Goal: Transaction & Acquisition: Purchase product/service

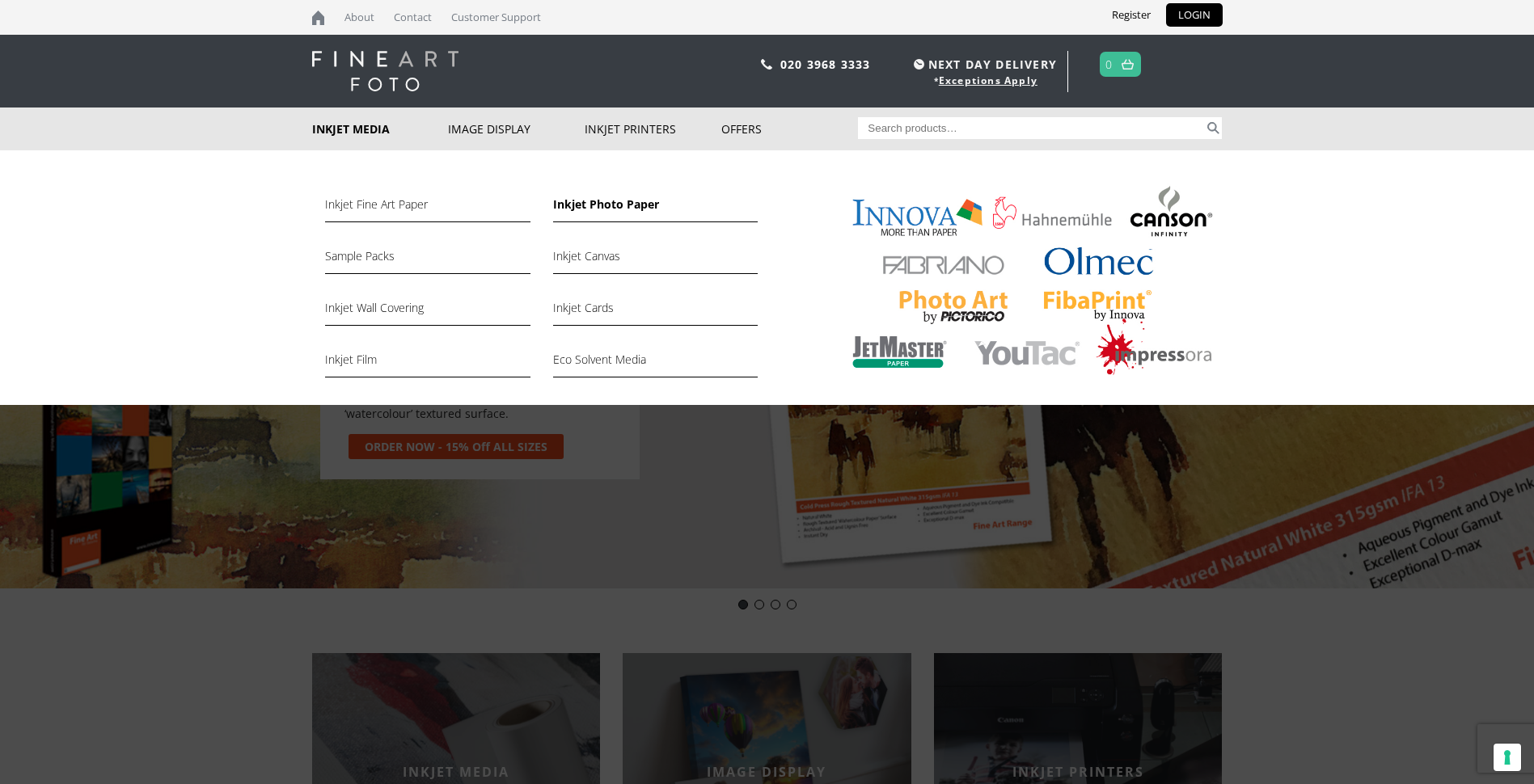
click at [593, 207] on link "Inkjet Photo Paper" at bounding box center [655, 208] width 204 height 27
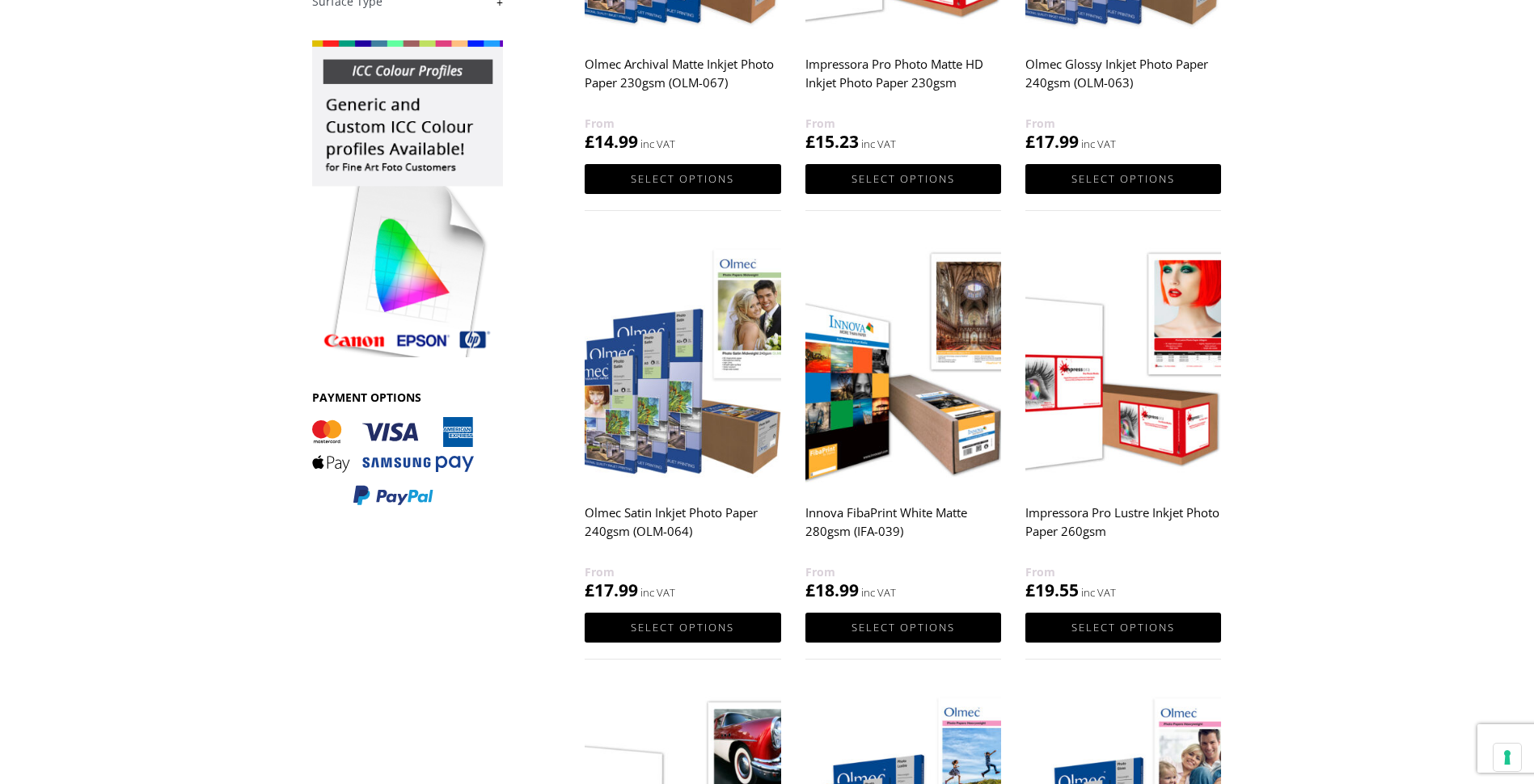
scroll to position [566, 0]
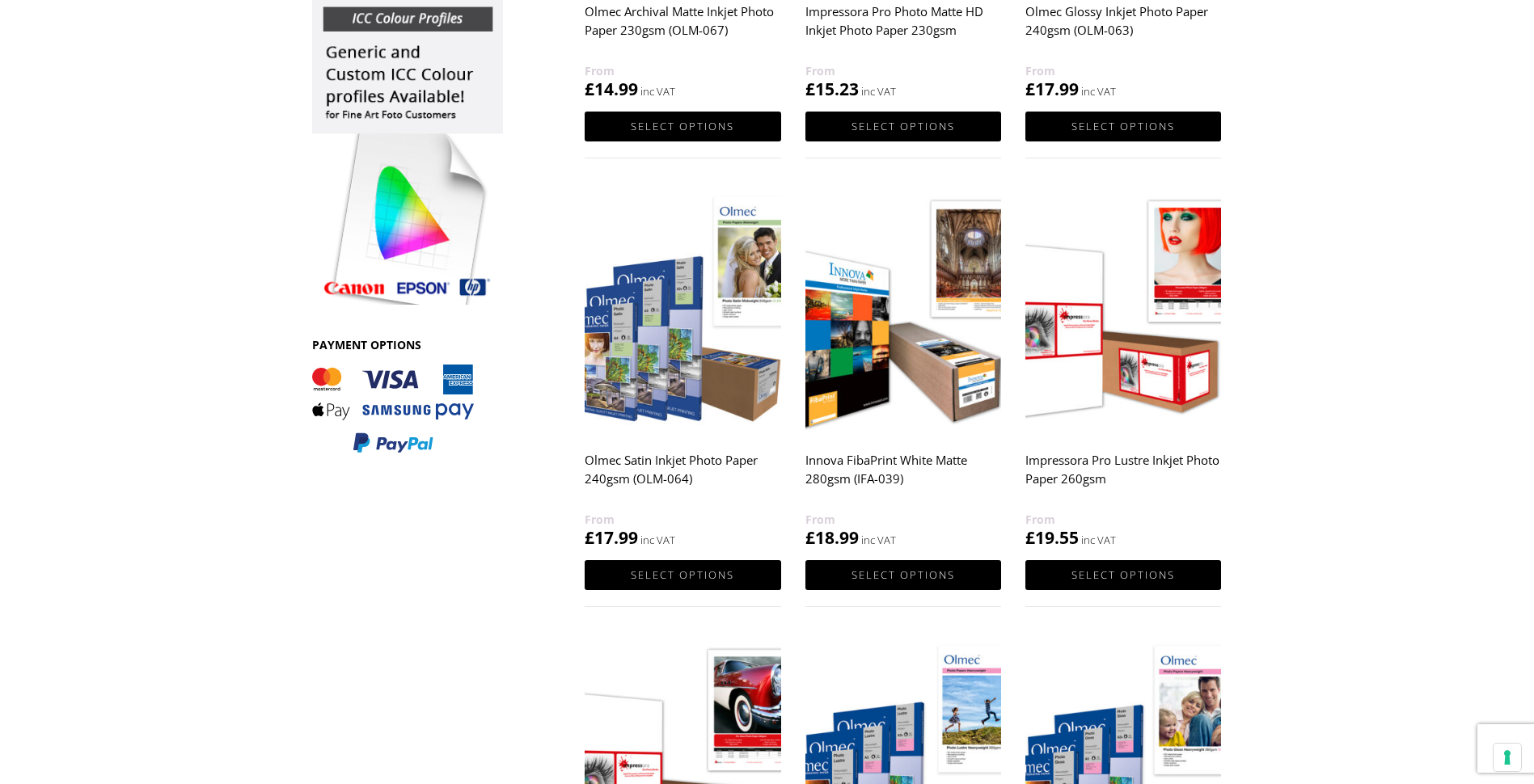
click at [626, 393] on img at bounding box center [682, 312] width 195 height 245
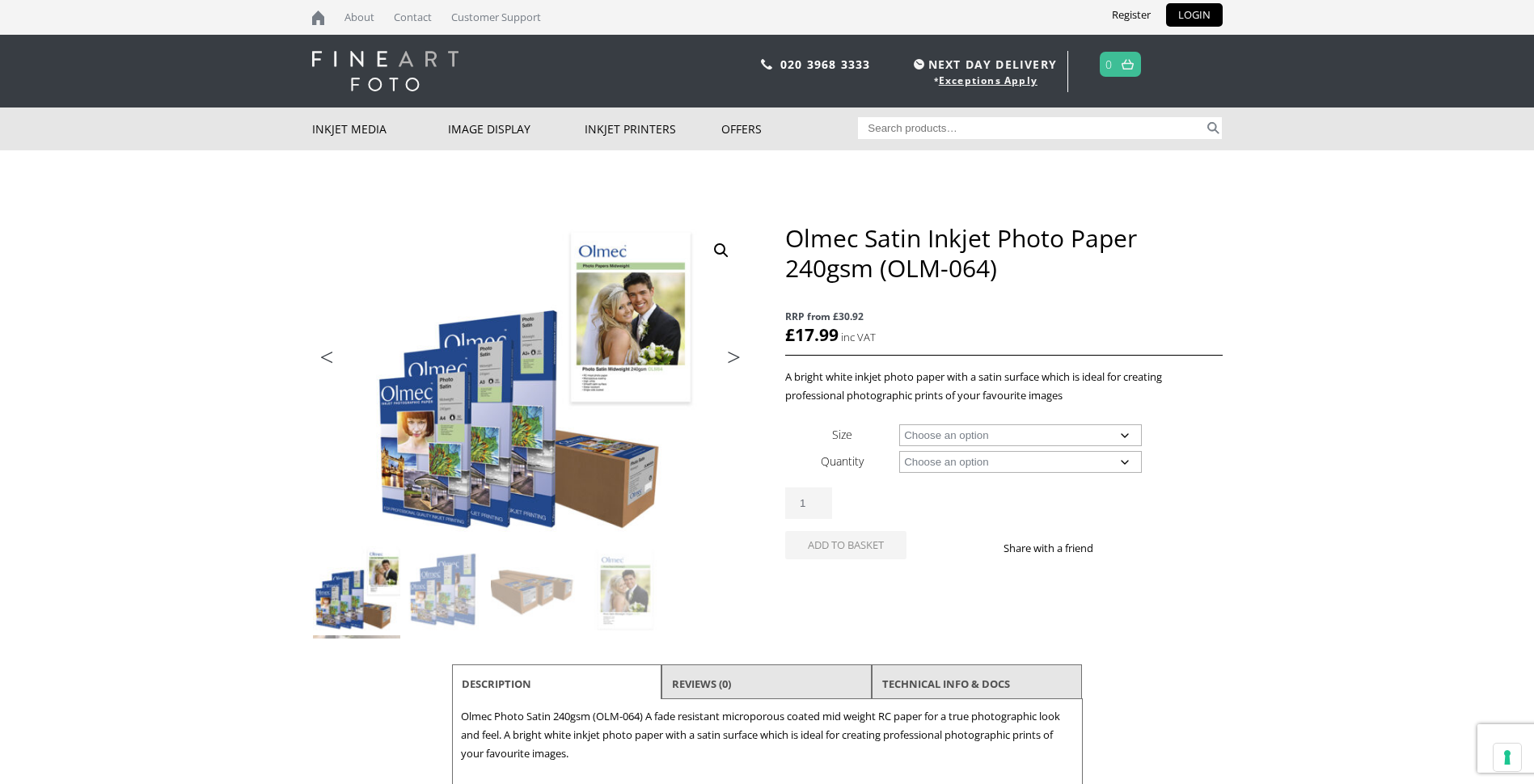
click at [1126, 436] on select "Choose an option A4 Sheet A3 Sheet A3+ Sheet A2 Sheet 17" Wide Roll 24" Wide Ro…" at bounding box center [1020, 435] width 242 height 22
click at [899, 424] on select "Choose an option A4 Sheet A3 Sheet A3+ Sheet A2 Sheet 17" Wide Roll 24" Wide Ro…" at bounding box center [1020, 435] width 242 height 22
select select "a4-sheet"
click at [1127, 460] on select "Choose an option 50 Sheets" at bounding box center [1020, 461] width 242 height 22
select select "50-sheets"
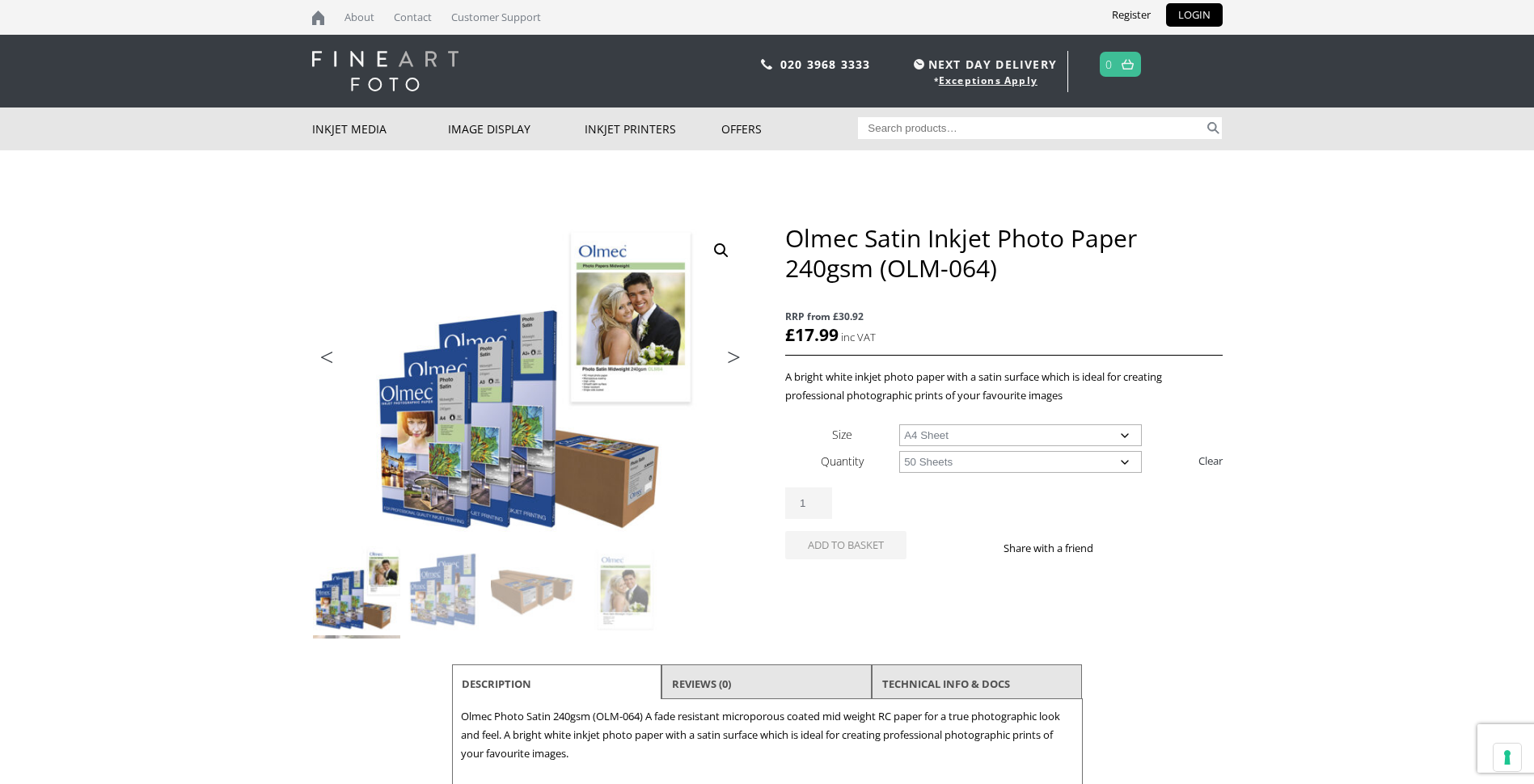
click at [899, 451] on select "Choose an option 50 Sheets" at bounding box center [1020, 461] width 242 height 22
select select "a4-sheet"
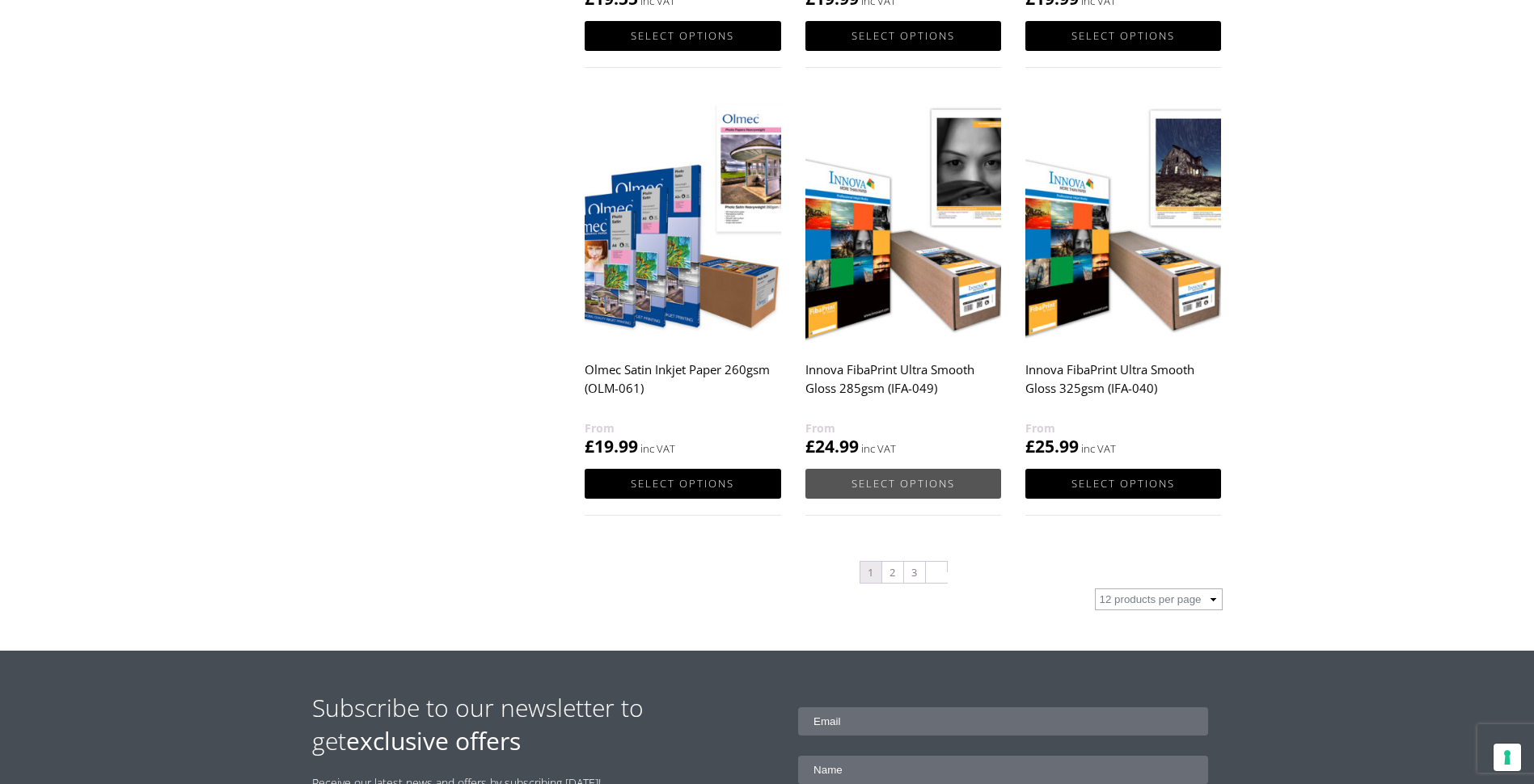
scroll to position [1566, 0]
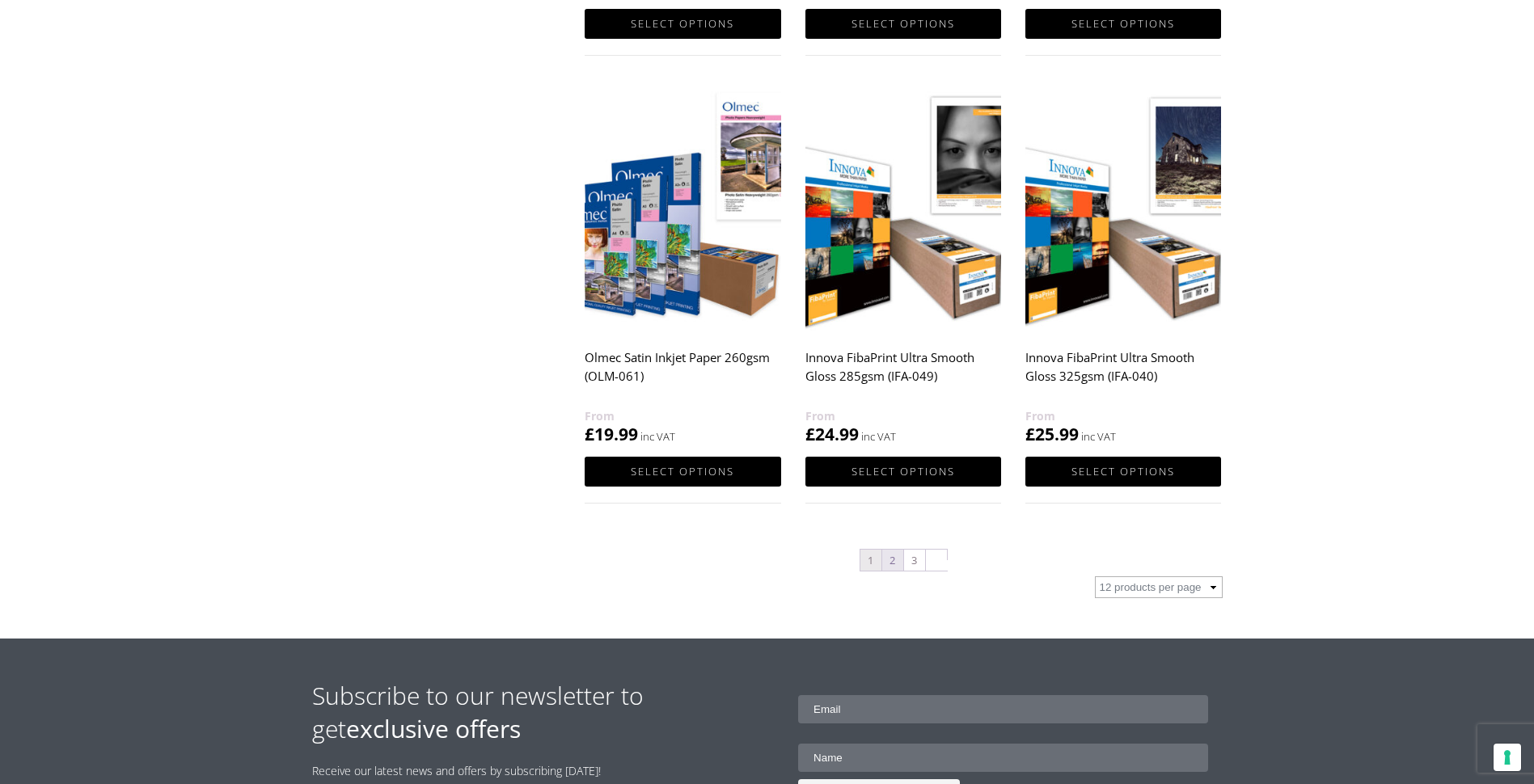
click at [896, 559] on link "2" at bounding box center [893, 560] width 21 height 21
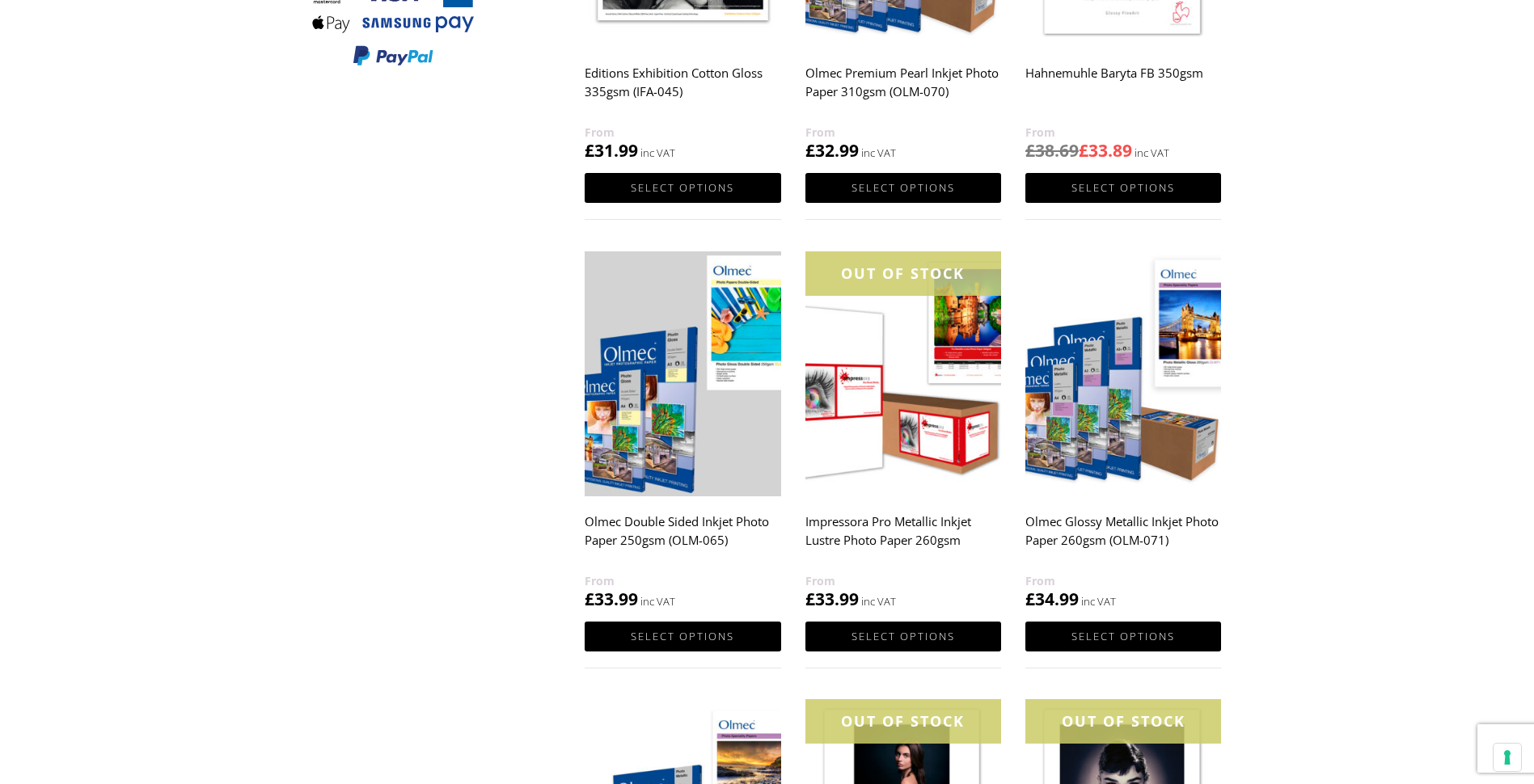
scroll to position [970, 0]
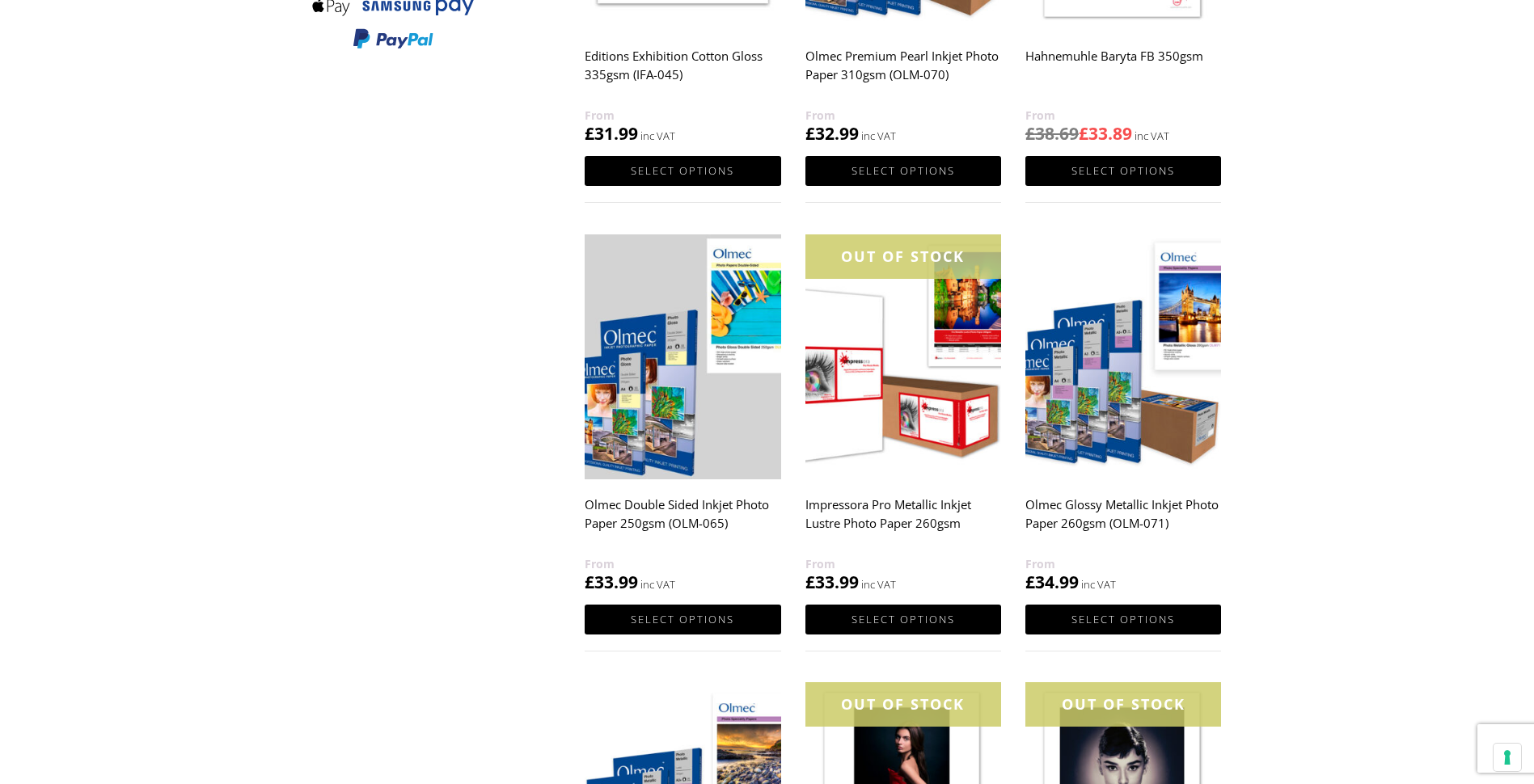
click at [1097, 410] on img at bounding box center [1123, 356] width 195 height 245
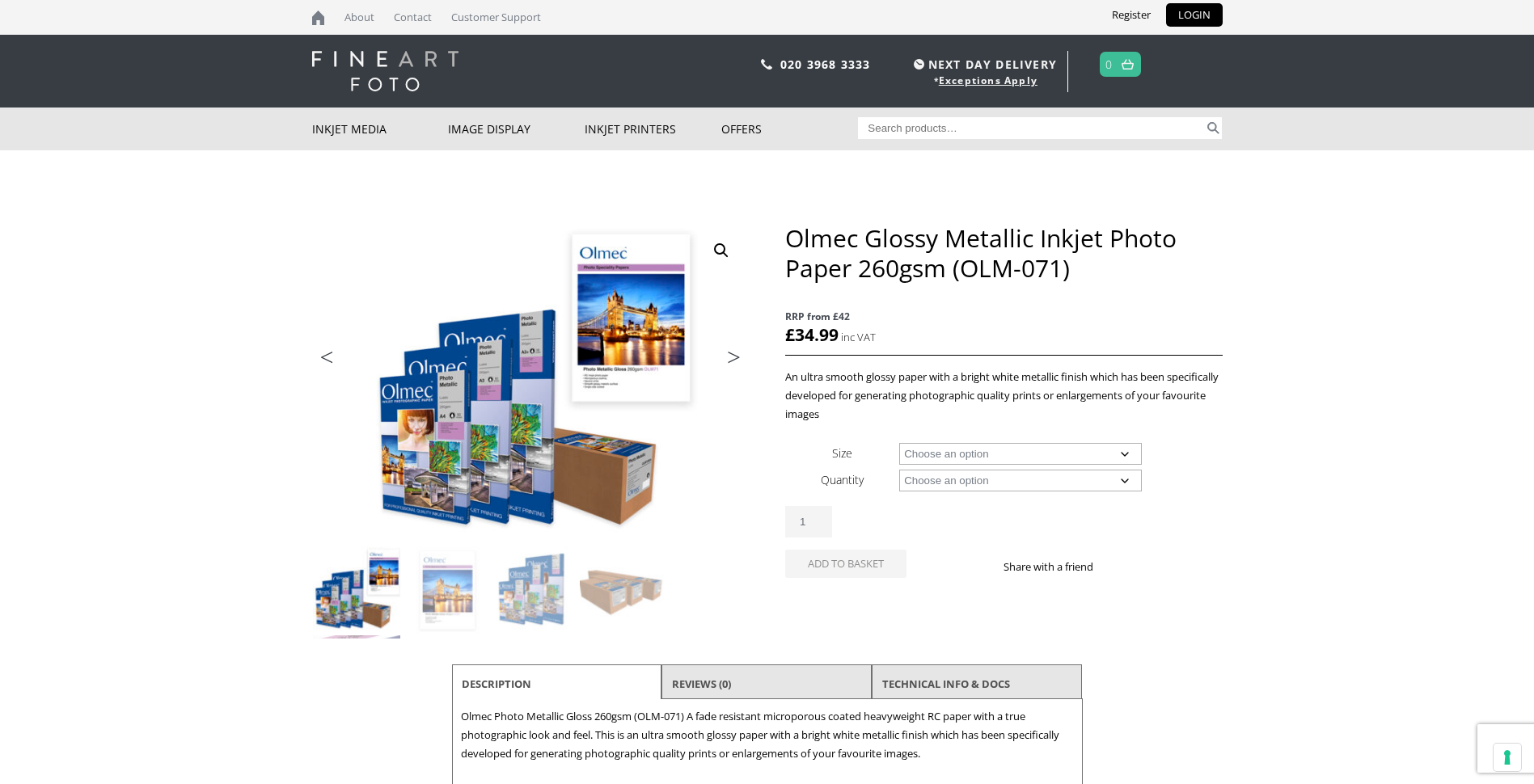
click at [1124, 450] on select "Choose an option A4 Sheet A3 Sheet A3+ Sheet A2 Sheet 17" Wide Roll 24" Wide Ro…" at bounding box center [1020, 453] width 242 height 22
click at [899, 443] on select "Choose an option A4 Sheet A3 Sheet A3+ Sheet A2 Sheet 17" Wide Roll 24" Wide Ro…" at bounding box center [1020, 453] width 242 height 22
select select "a4-sheet"
click at [1125, 453] on select "Choose an option A4 Sheet A3 Sheet A3+ Sheet A2 Sheet 17" Wide Roll 24" Wide Ro…" at bounding box center [1020, 453] width 242 height 22
click at [899, 443] on select "Choose an option A4 Sheet A3 Sheet A3+ Sheet A2 Sheet 17" Wide Roll 24" Wide Ro…" at bounding box center [1020, 453] width 242 height 22
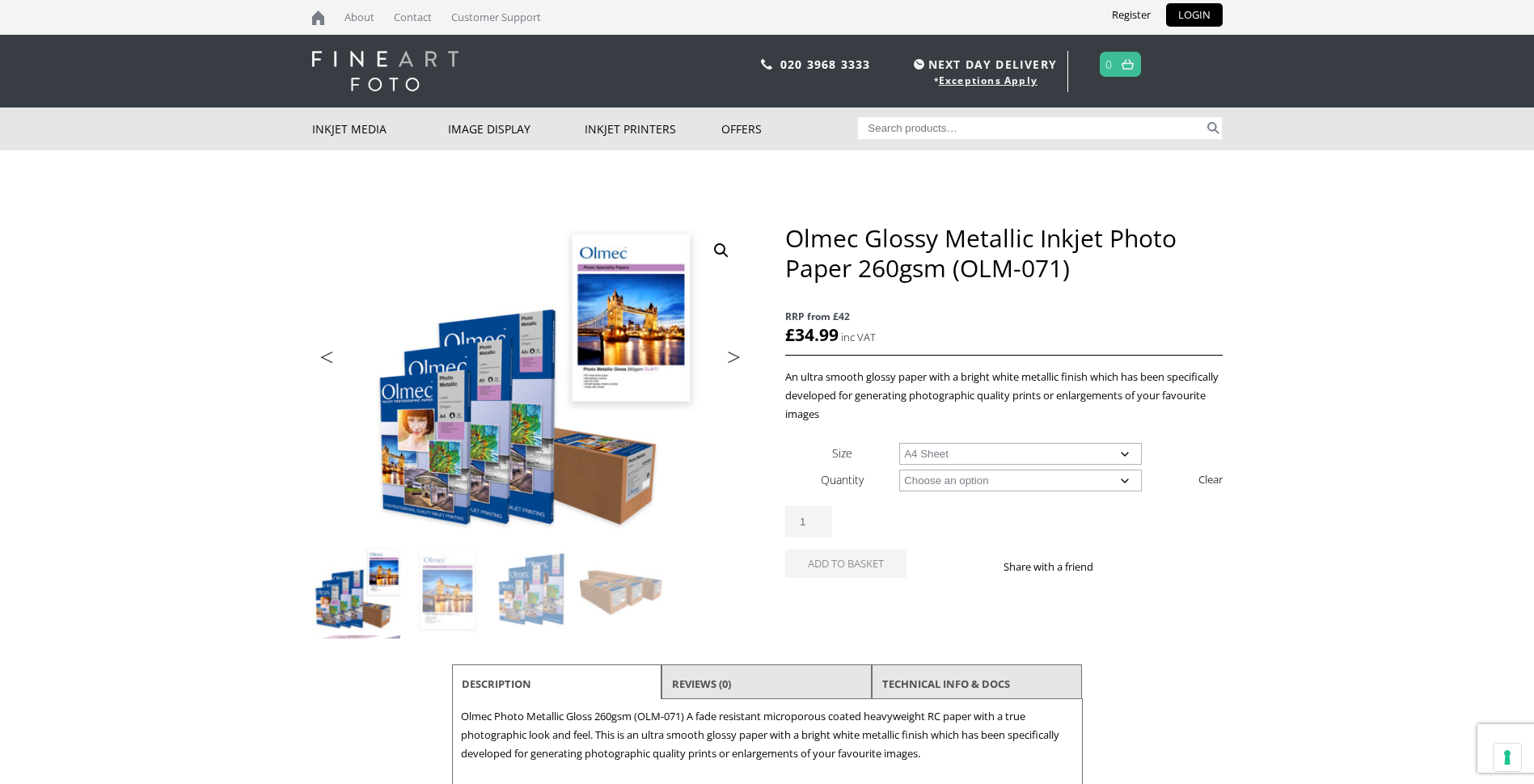
click at [1129, 478] on select "Choose an option 50 Sheets" at bounding box center [1020, 480] width 242 height 22
select select "50-sheets"
click at [899, 469] on select "Choose an option 50 Sheets" at bounding box center [1020, 480] width 242 height 22
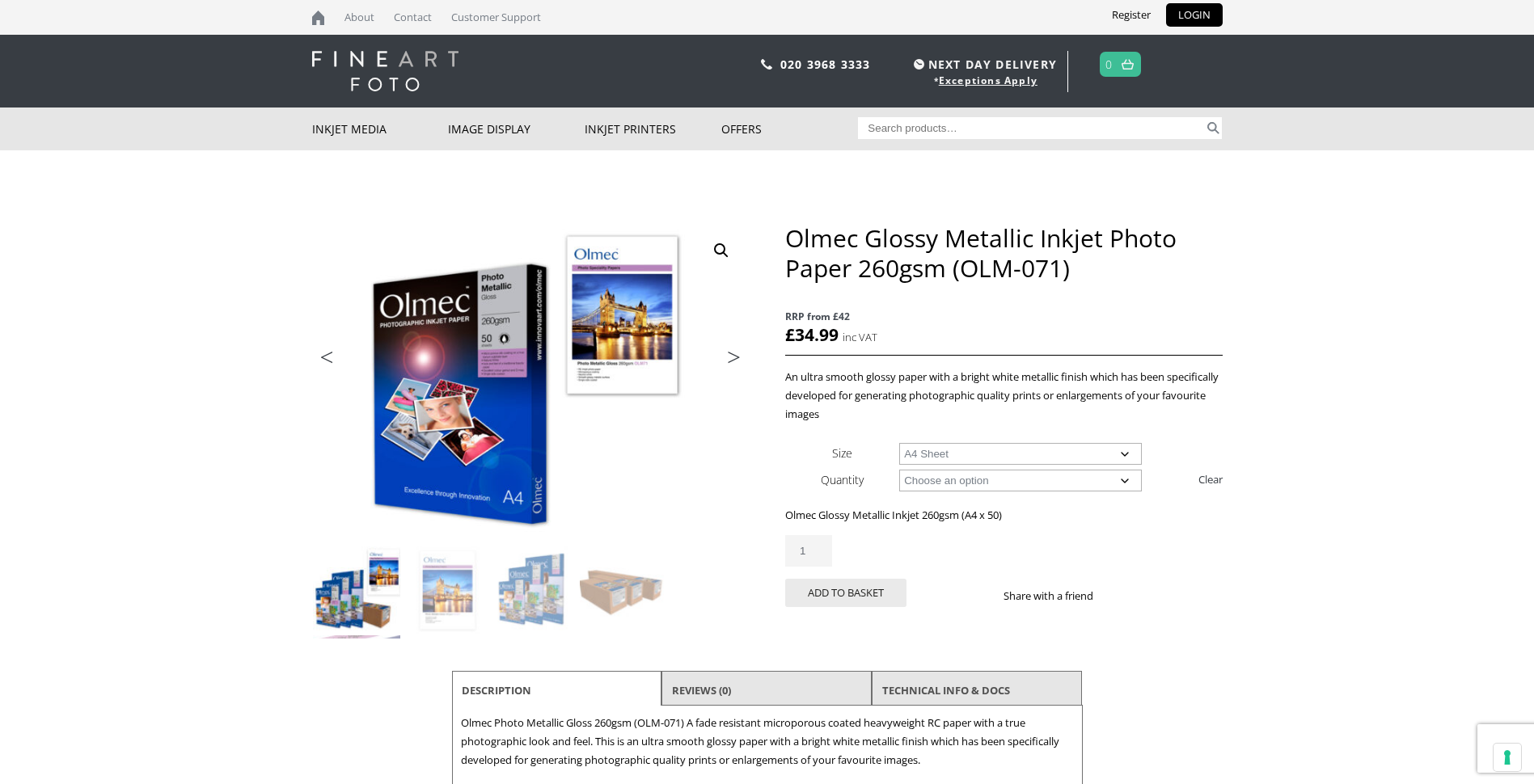
click at [1124, 453] on select "Choose an option A4 Sheet A3 Sheet A3+ Sheet A2 Sheet" at bounding box center [1020, 453] width 242 height 22
click at [899, 443] on select "Choose an option A4 Sheet A3 Sheet A3+ Sheet A2 Sheet" at bounding box center [1020, 453] width 242 height 22
select select "a3-sheet"
click at [1125, 479] on select "Choose an option 50 Sheets" at bounding box center [1020, 480] width 242 height 22
